Goal: Go to known website: Access a specific website the user already knows

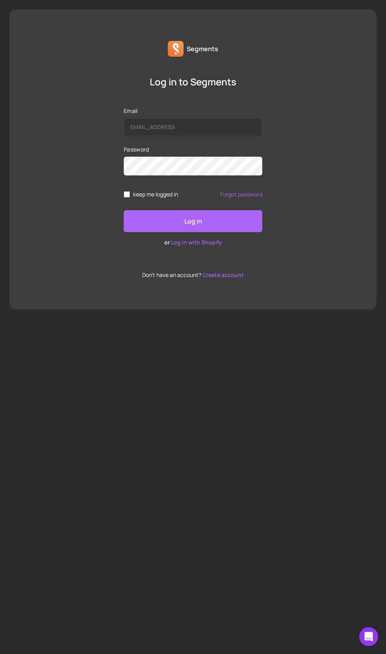
click at [241, 110] on label "Email" at bounding box center [193, 111] width 139 height 8
click at [381, 625] on div "Segments Log in to Segments Email Password keep me logged in Forgot password Lo…" at bounding box center [193, 327] width 386 height 654
click at [368, 626] on div "Segments Log in to Segments Email Password keep me logged in Forgot password Lo…" at bounding box center [193, 327] width 386 height 654
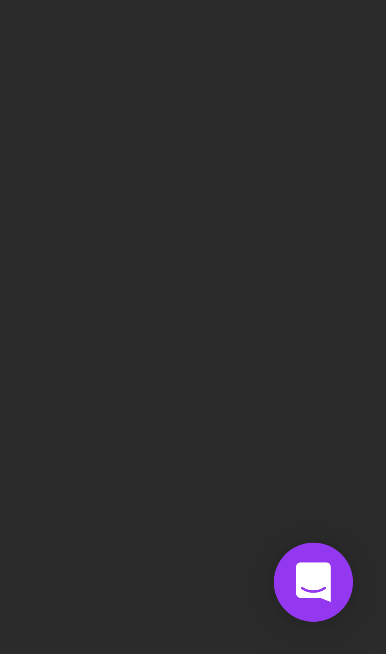
scroll to position [61, 0]
click at [364, 632] on icon "Open Intercom Messenger" at bounding box center [368, 636] width 9 height 9
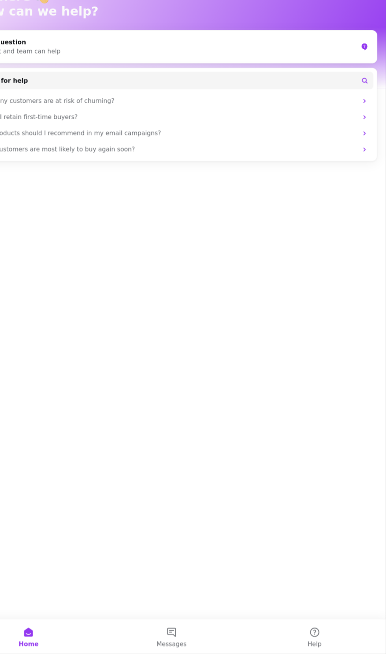
scroll to position [0, 0]
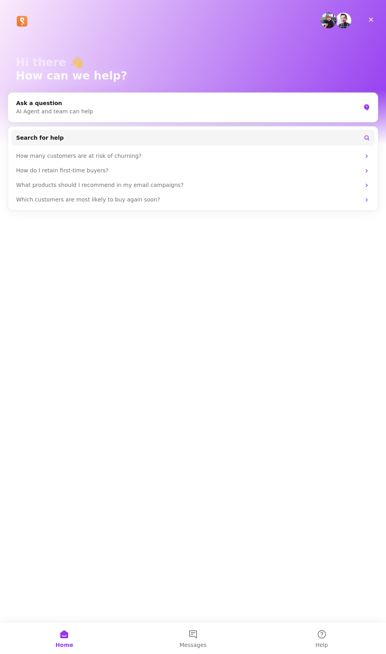
click at [131, 160] on div "How many customers are at risk of churning?" at bounding box center [188, 156] width 344 height 8
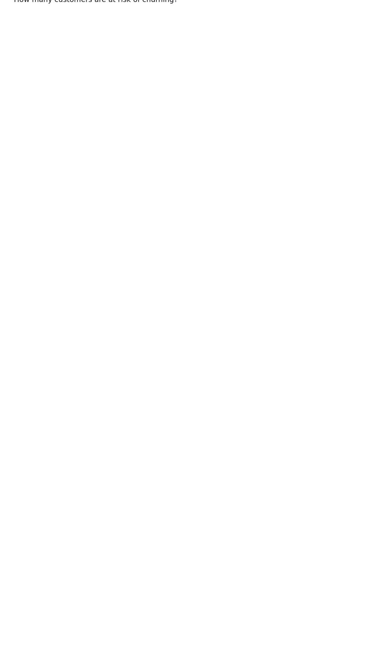
scroll to position [37, 0]
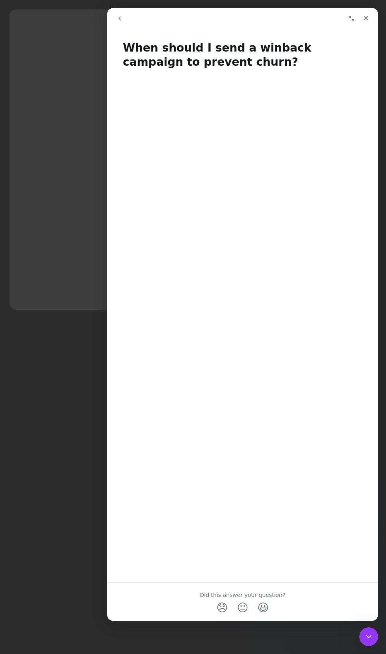
scroll to position [23, 0]
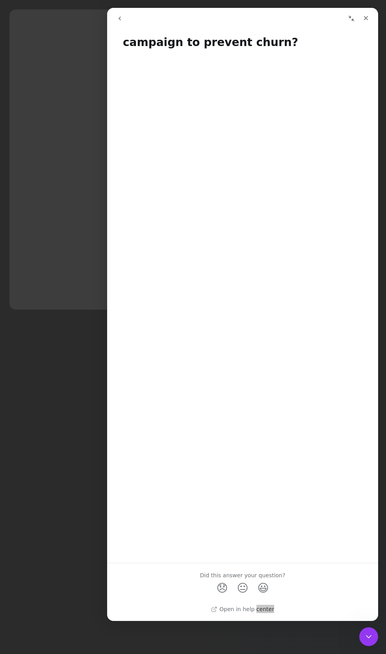
click at [375, 624] on div "Segments Log in to Segments Email Password keep me logged in Forgot password Lo…" at bounding box center [193, 327] width 386 height 654
click at [377, 635] on div "Close Intercom Messenger" at bounding box center [368, 636] width 19 height 19
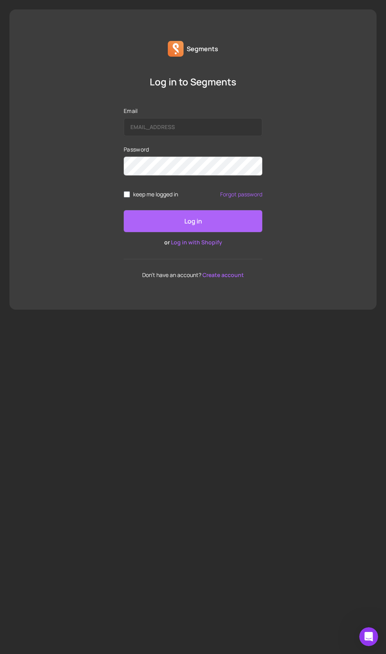
scroll to position [0, 0]
click at [206, 246] on link "Log in with Shopify" at bounding box center [196, 242] width 51 height 7
